Goal: Information Seeking & Learning: Check status

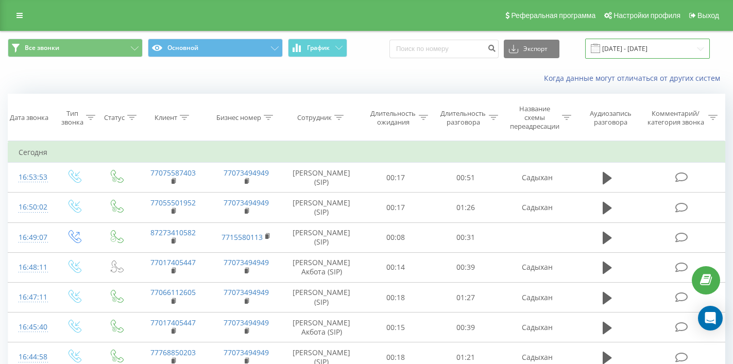
click at [629, 59] on input "22.09.2025 - 22.09.2025" at bounding box center [647, 49] width 125 height 20
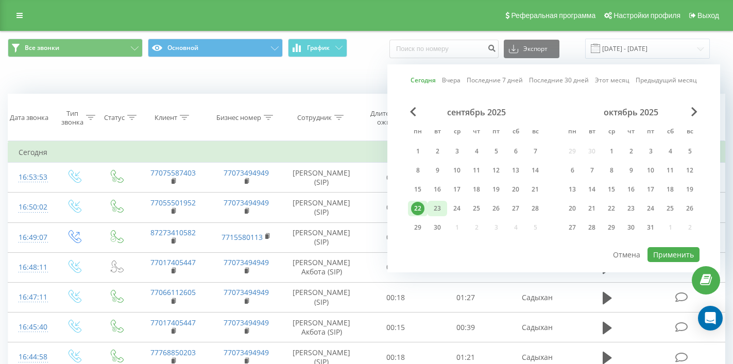
click at [440, 215] on div "23" at bounding box center [437, 208] width 13 height 13
click at [682, 247] on div at bounding box center [554, 246] width 292 height 1
click at [681, 258] on button "Применить" at bounding box center [674, 254] width 52 height 15
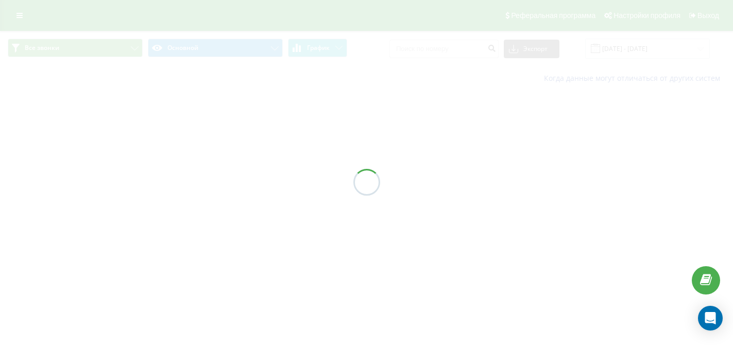
type input "23.09.2025 - 23.09.2025"
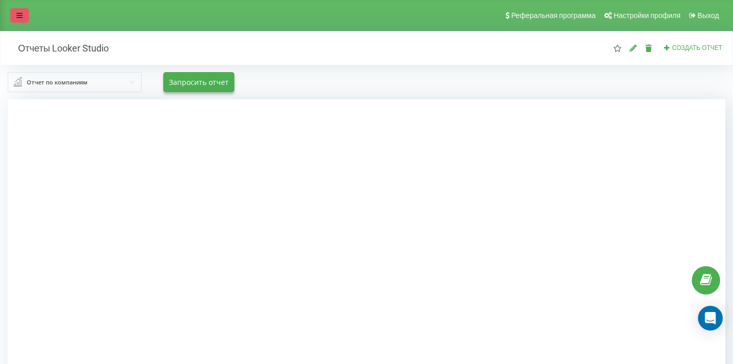
click at [13, 21] on link at bounding box center [19, 15] width 19 height 14
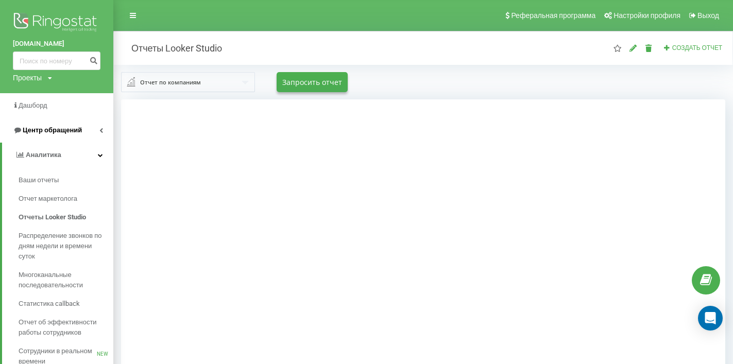
click at [92, 134] on link "Центр обращений" at bounding box center [56, 130] width 113 height 25
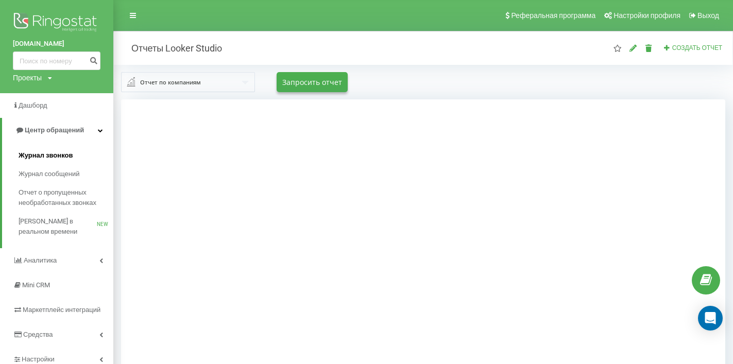
click at [64, 155] on span "Журнал звонков" at bounding box center [46, 155] width 54 height 10
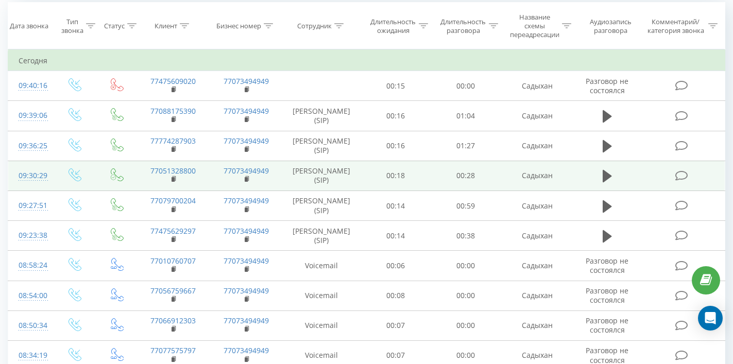
scroll to position [89, 0]
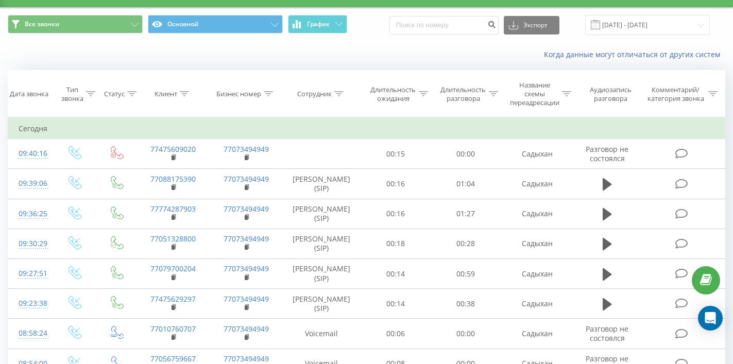
scroll to position [23, 0]
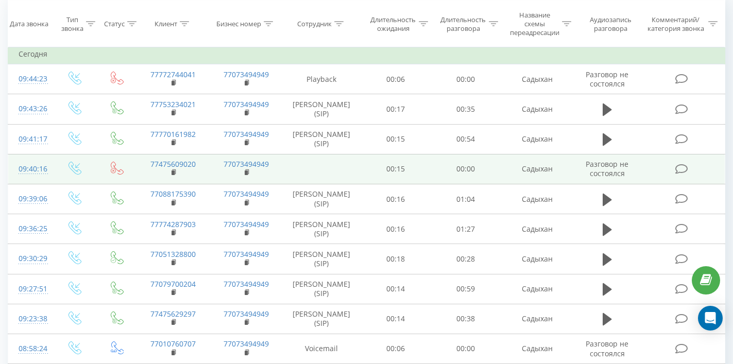
scroll to position [98, 0]
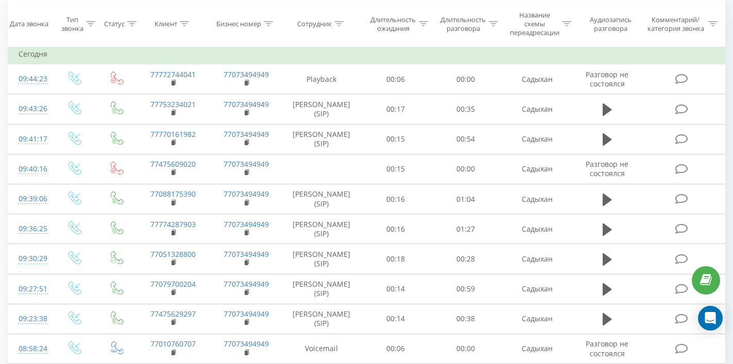
click at [270, 26] on icon at bounding box center [268, 23] width 9 height 5
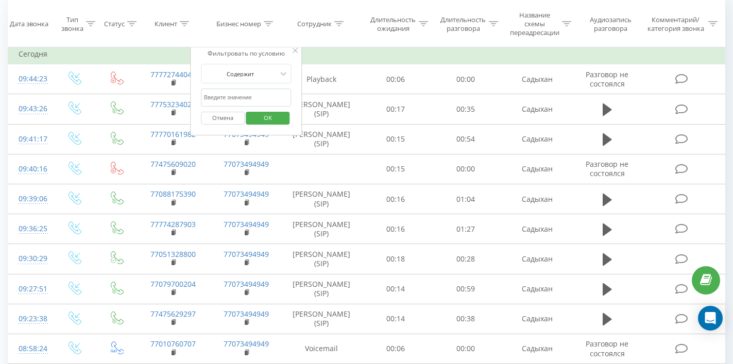
click at [270, 26] on icon at bounding box center [268, 23] width 9 height 5
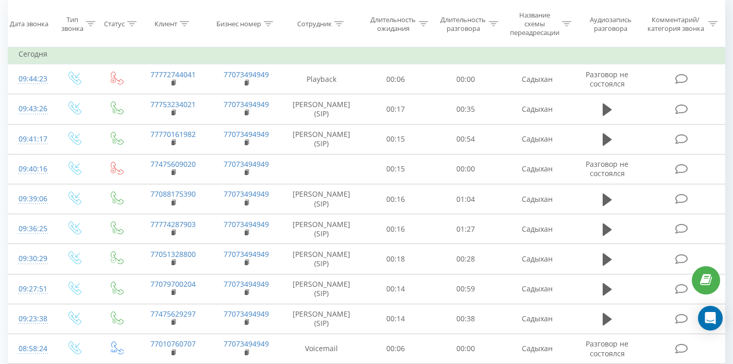
click at [340, 26] on icon at bounding box center [338, 23] width 9 height 5
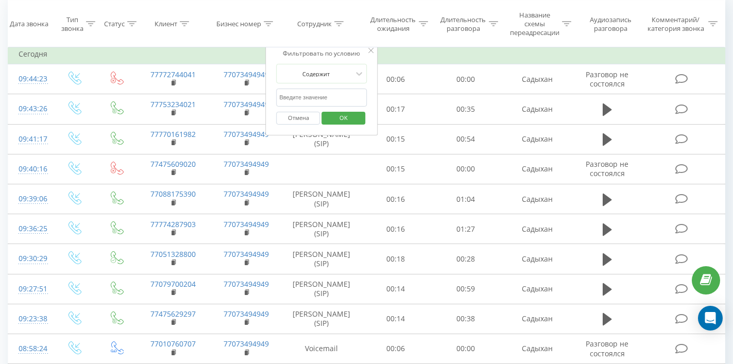
click at [340, 26] on icon at bounding box center [338, 23] width 9 height 5
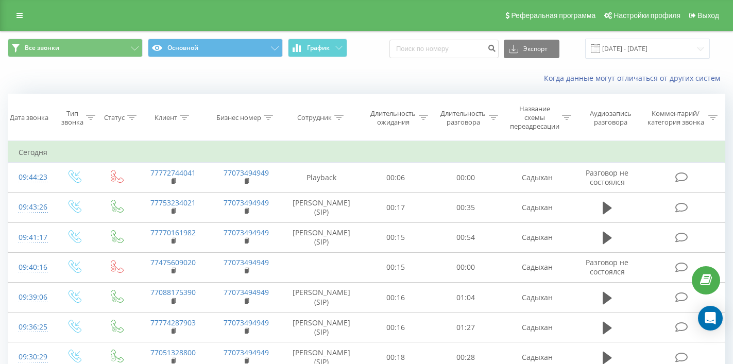
scroll to position [0, 0]
click at [99, 57] on button "Все звонки" at bounding box center [75, 48] width 135 height 19
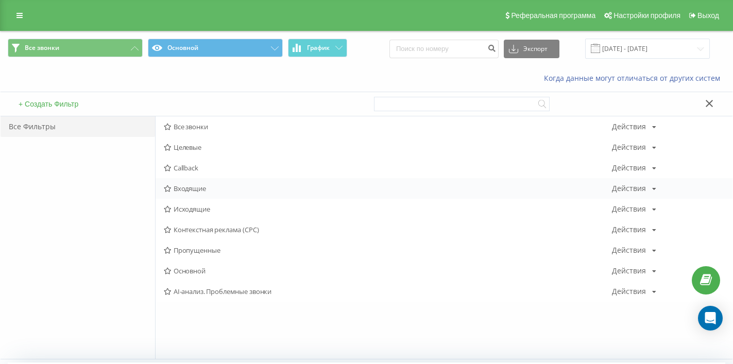
click at [196, 191] on div "Входящие Действия Редактировать Копировать Удалить По умолчанию Поделиться" at bounding box center [444, 188] width 577 height 21
click at [196, 199] on div "Входящие Действия Редактировать Копировать Удалить По умолчанию Поделиться" at bounding box center [444, 188] width 577 height 21
click at [226, 192] on span "Входящие" at bounding box center [388, 188] width 448 height 7
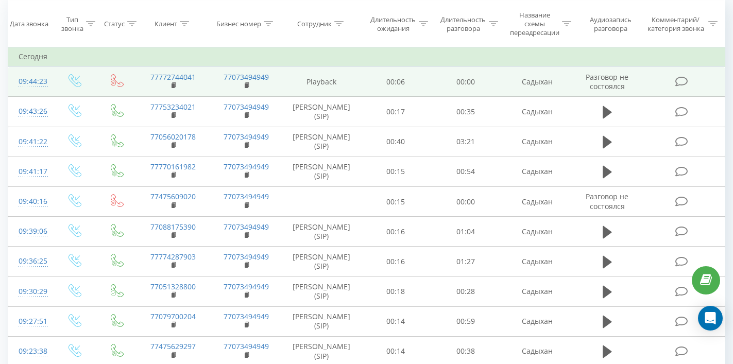
scroll to position [97, 0]
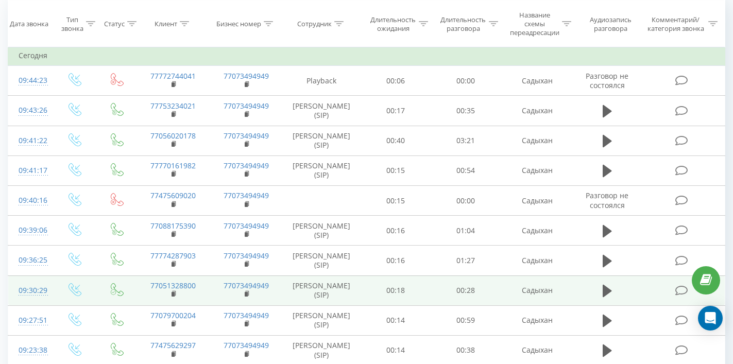
click at [337, 298] on td "[PERSON_NAME] (SIP)" at bounding box center [321, 291] width 78 height 30
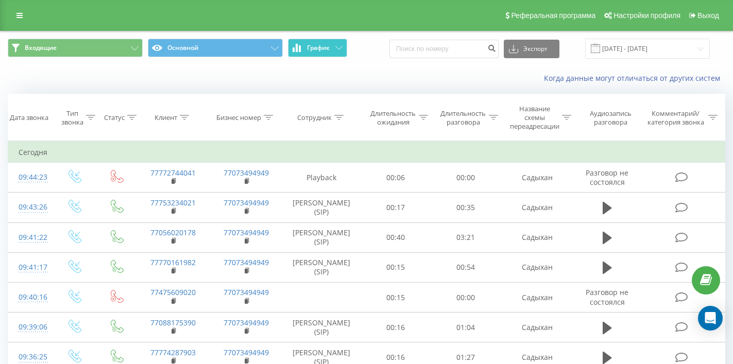
scroll to position [0, 0]
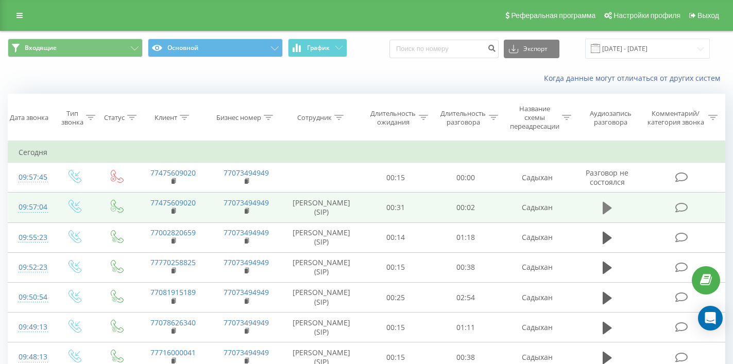
click at [600, 216] on button at bounding box center [607, 207] width 15 height 15
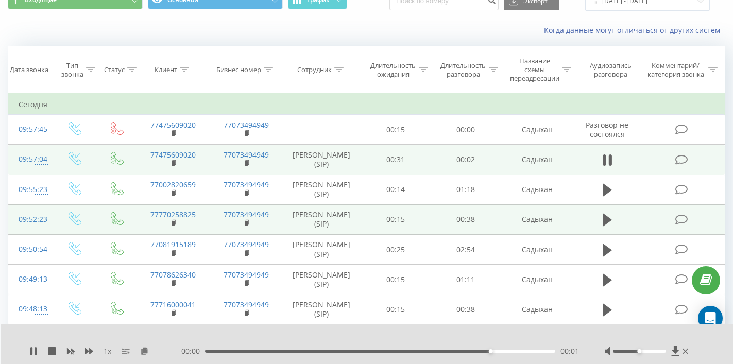
scroll to position [48, 0]
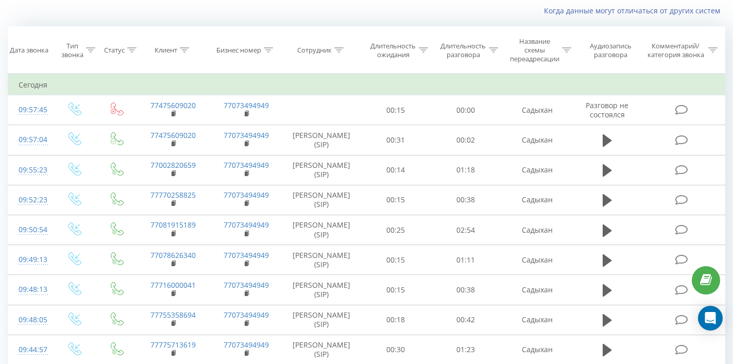
scroll to position [67, 0]
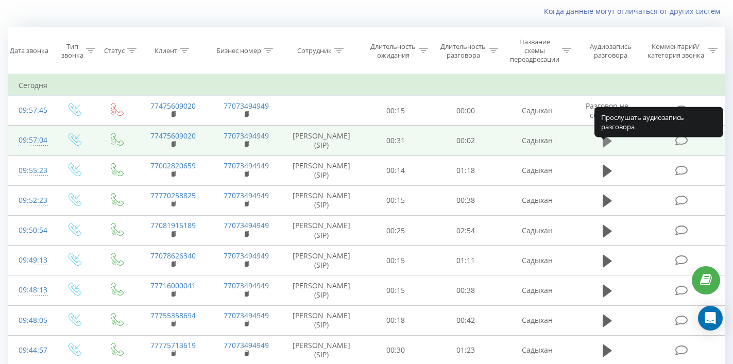
click at [605, 147] on icon at bounding box center [607, 141] width 9 height 12
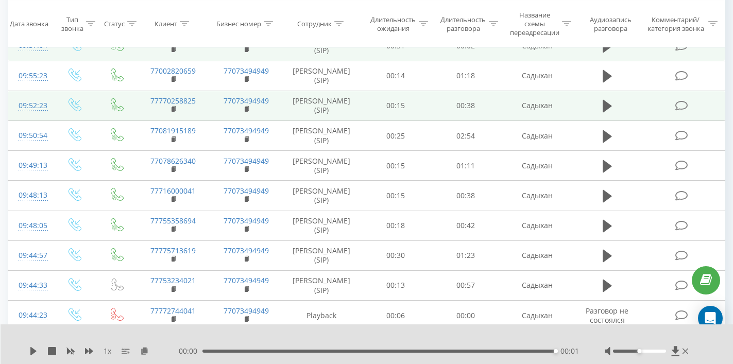
scroll to position [162, 0]
